Goal: Task Accomplishment & Management: Manage account settings

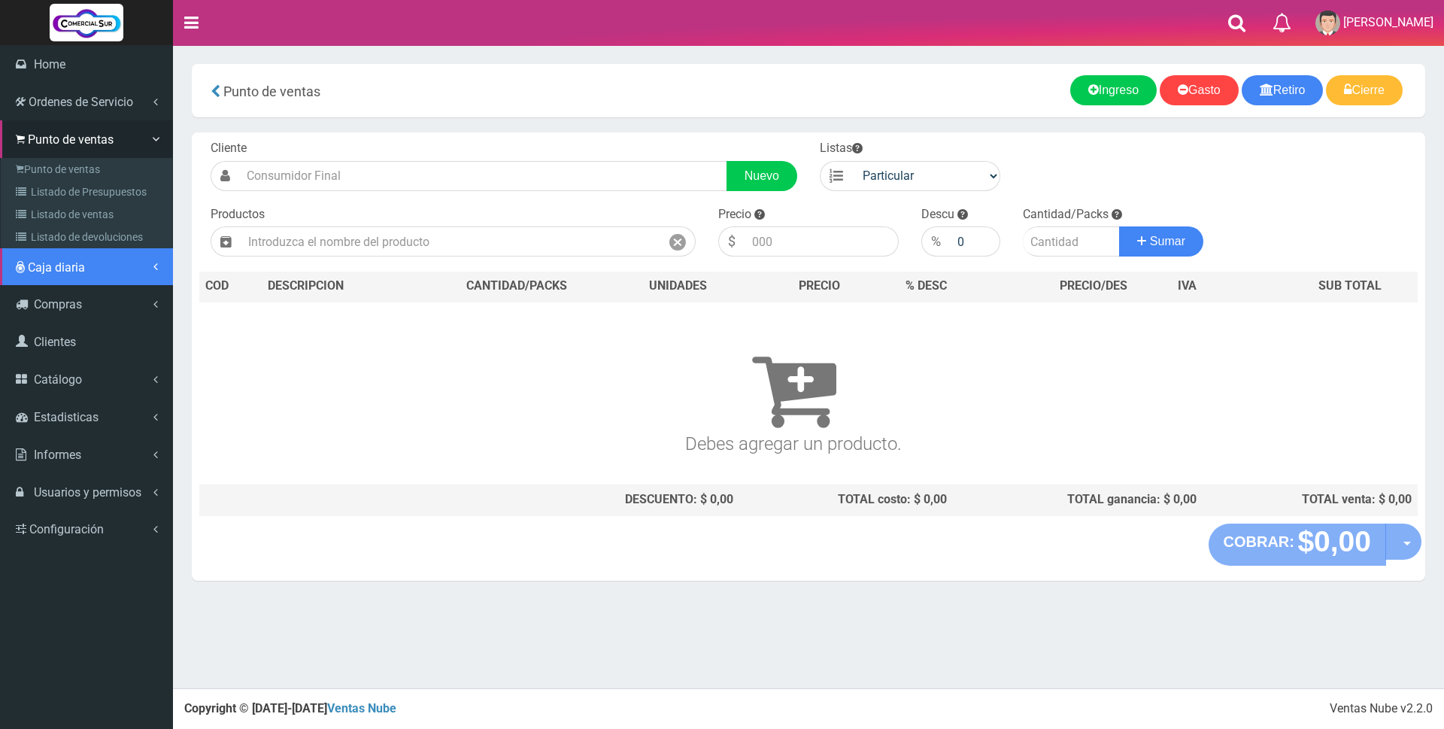
click at [54, 270] on span "Caja diaria" at bounding box center [56, 267] width 57 height 14
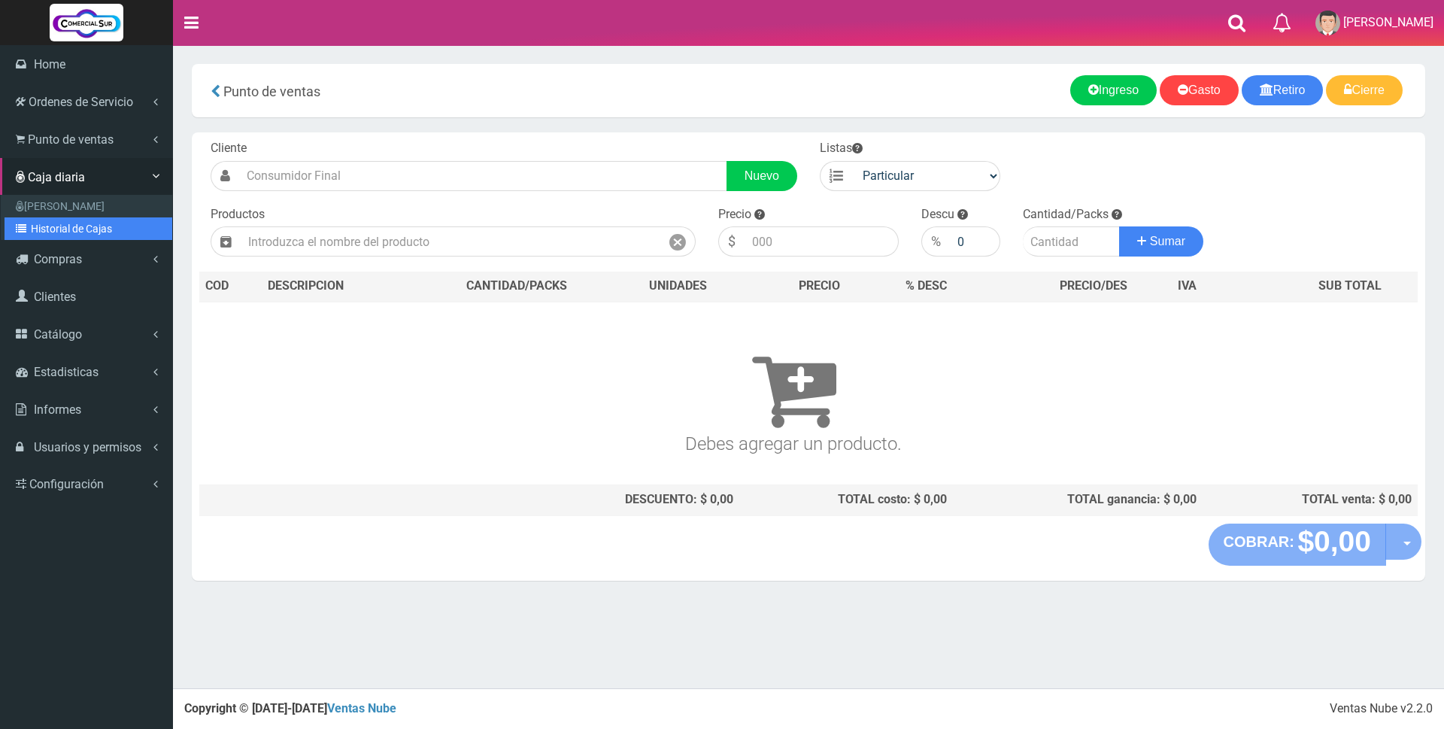
click at [56, 228] on link "Historial de Cajas" at bounding box center [89, 228] width 168 height 23
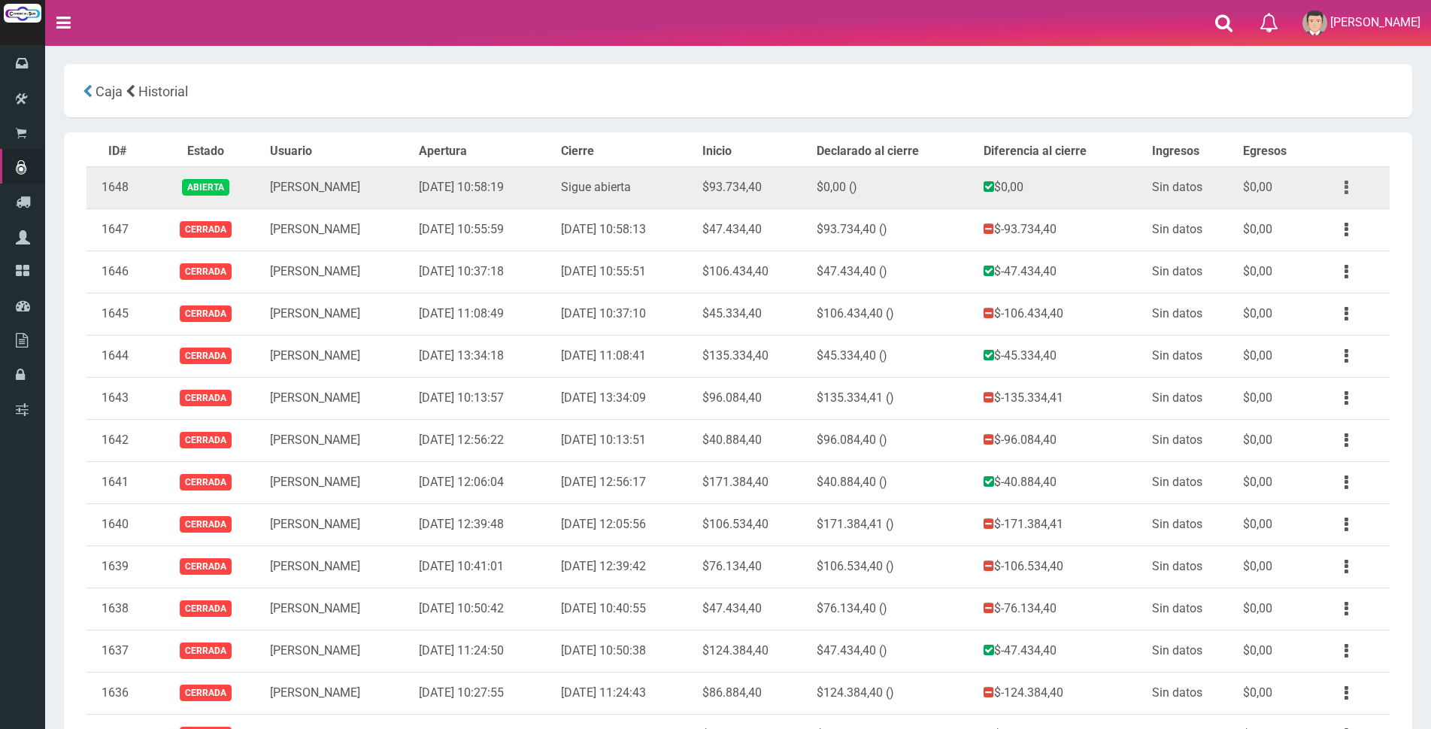
click at [1344, 189] on icon "button" at bounding box center [1346, 187] width 4 height 26
click at [1331, 226] on link "Ver" at bounding box center [1303, 224] width 119 height 33
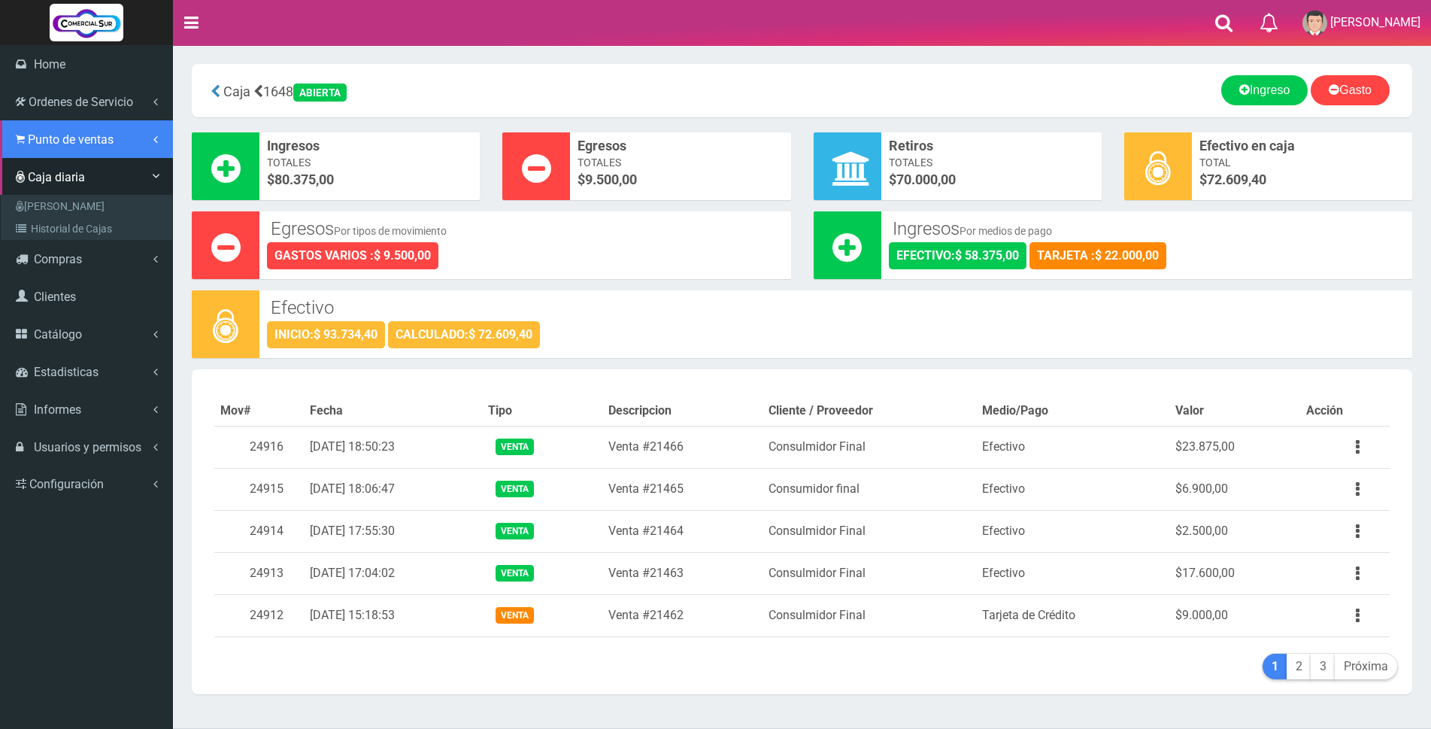
click at [43, 147] on link "Punto de ventas" at bounding box center [86, 139] width 173 height 38
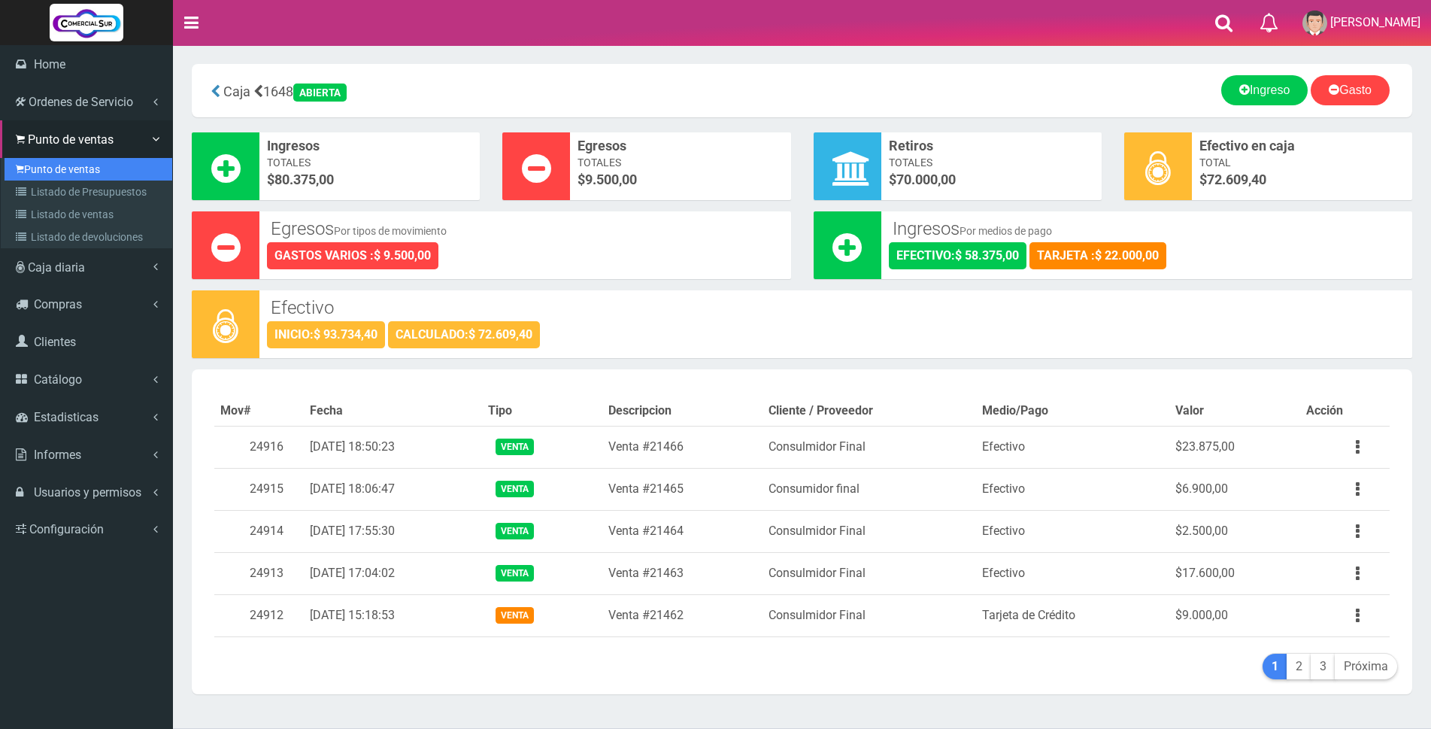
click at [43, 164] on link "Punto de ventas" at bounding box center [89, 169] width 168 height 23
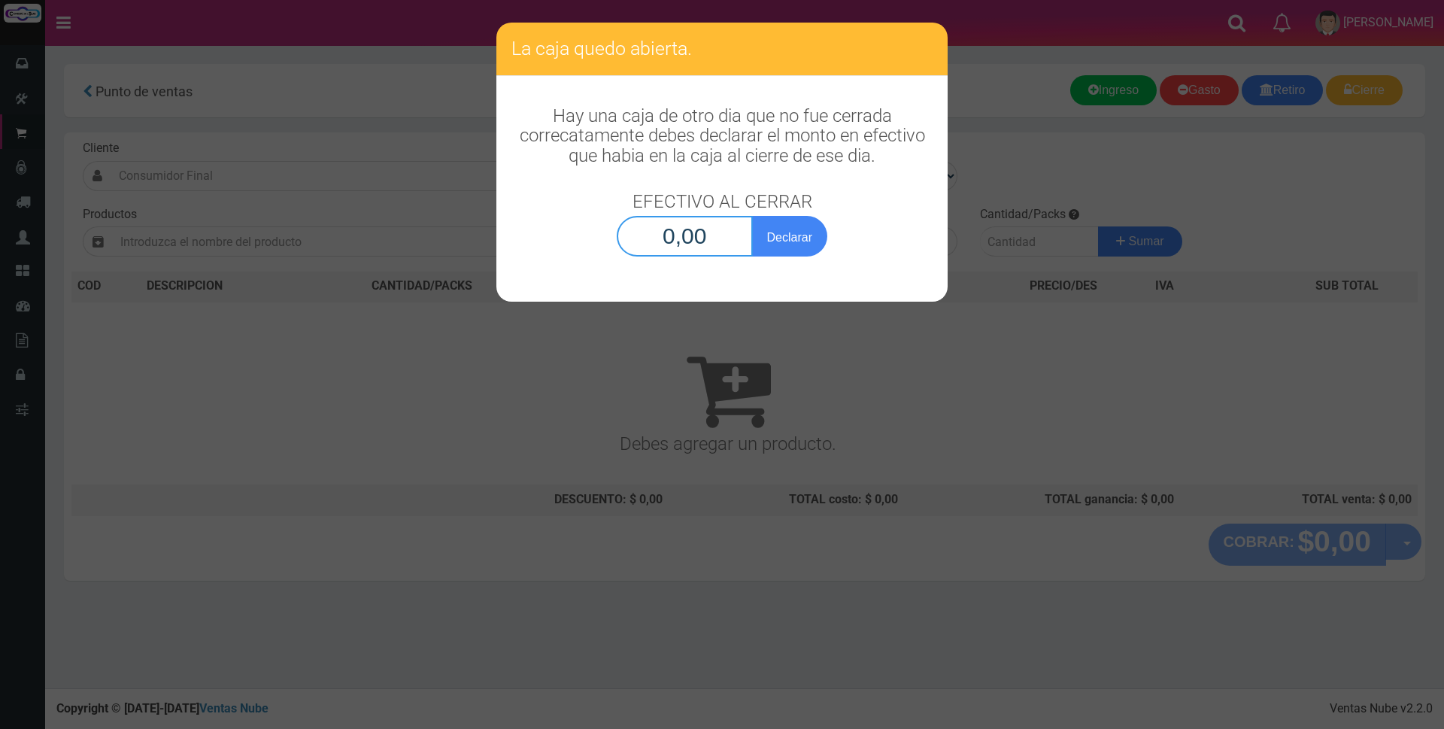
click at [669, 239] on input "0,00" at bounding box center [685, 236] width 136 height 41
type input "72.609,40"
click at [789, 249] on button "Declarar" at bounding box center [789, 236] width 75 height 41
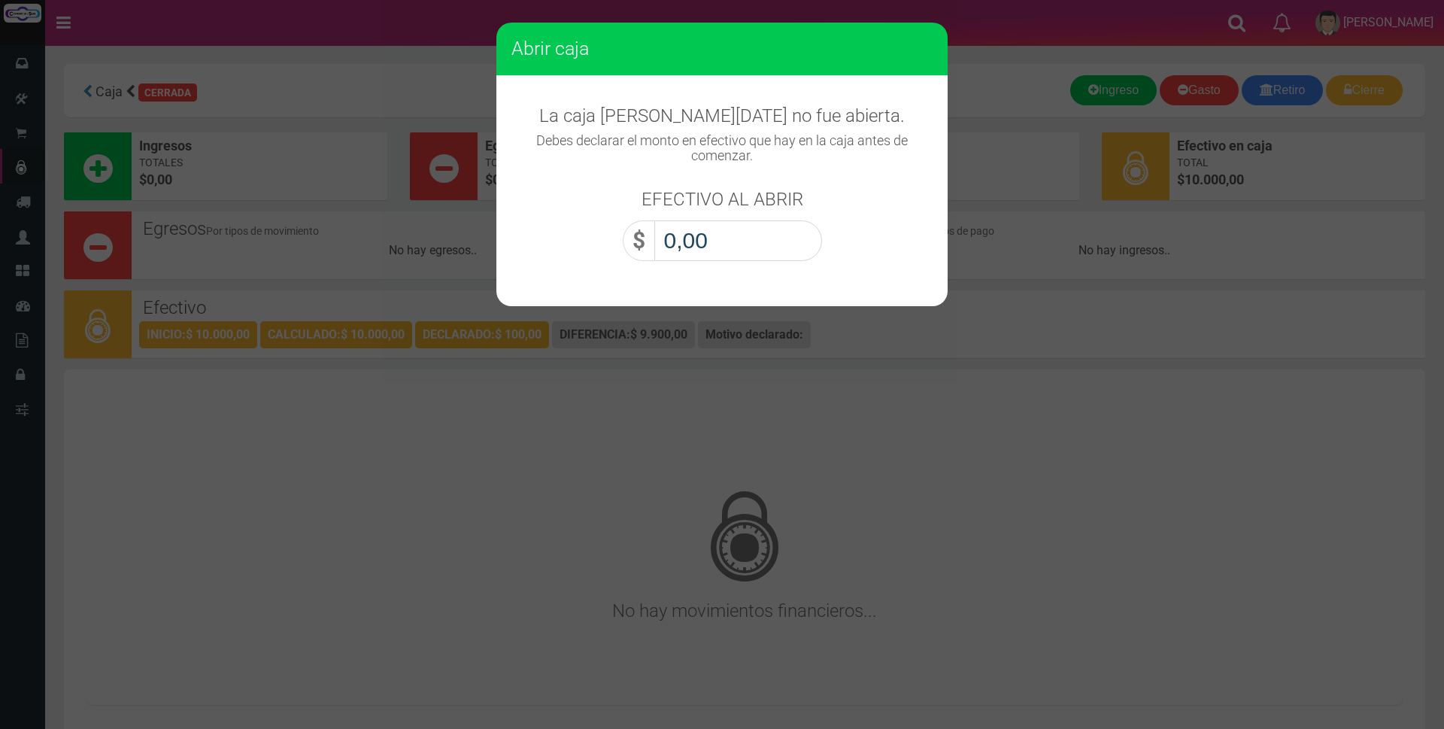
click at [771, 237] on input "0,00" at bounding box center [738, 240] width 168 height 41
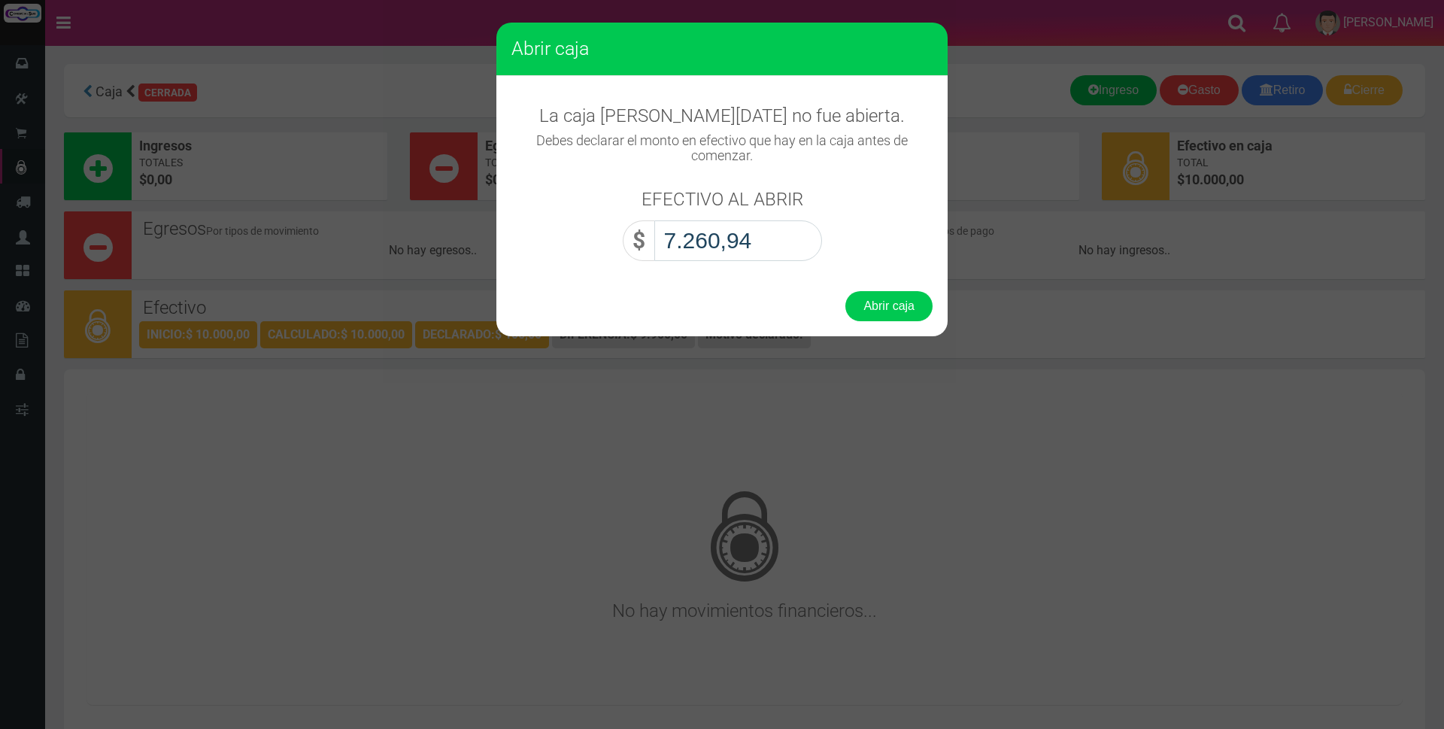
type input "72.609,40"
click at [862, 312] on button "Abrir caja" at bounding box center [888, 306] width 87 height 30
click at [872, 305] on button "Abrir caja" at bounding box center [888, 306] width 87 height 30
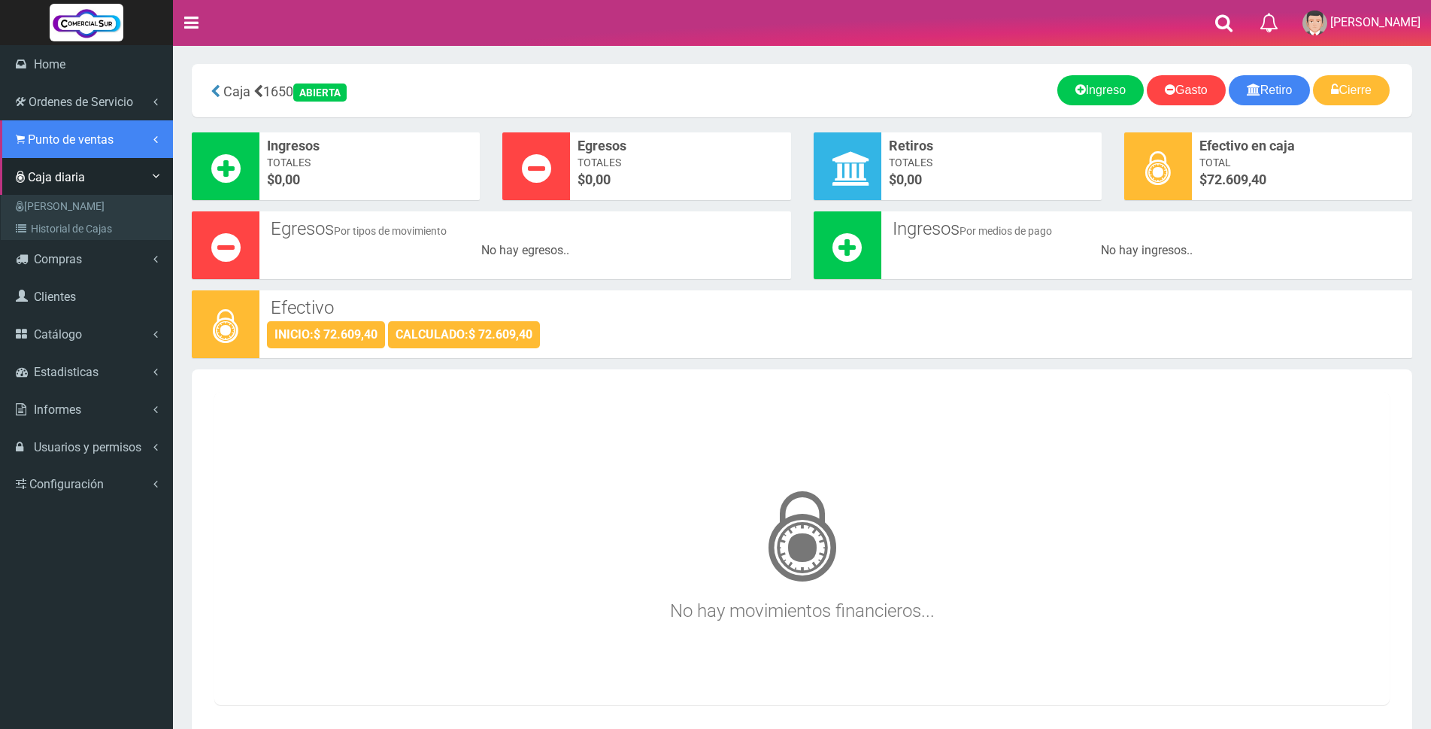
click at [63, 141] on span "Punto de ventas" at bounding box center [71, 139] width 86 height 14
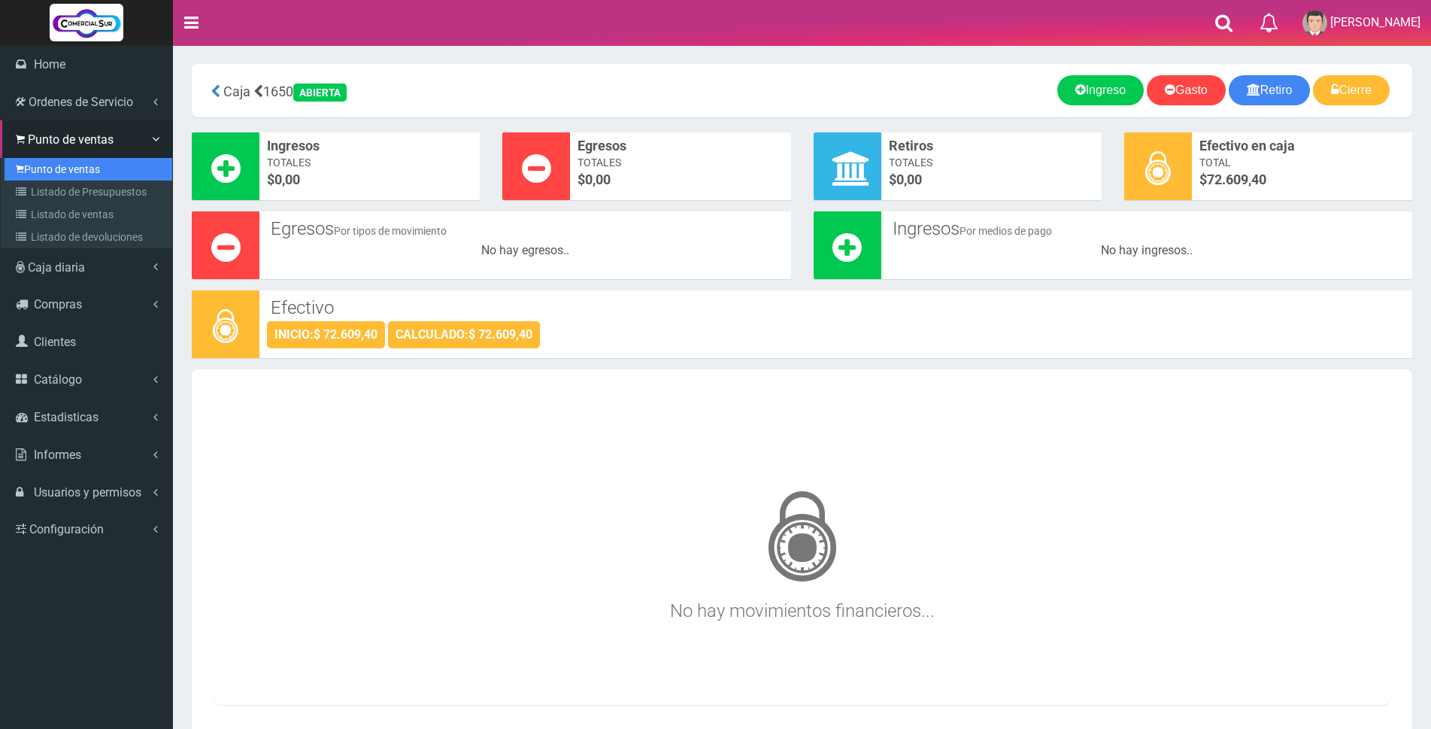
click at [62, 173] on link "Punto de ventas" at bounding box center [89, 169] width 168 height 23
